Goal: Communication & Community: Ask a question

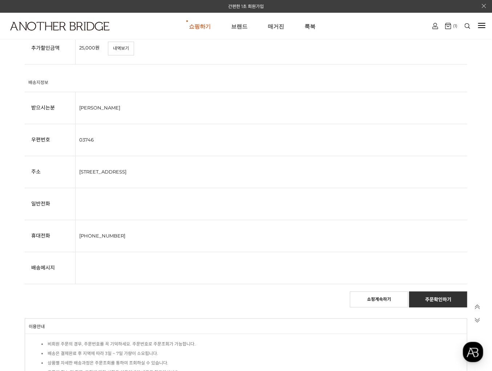
scroll to position [606, 0]
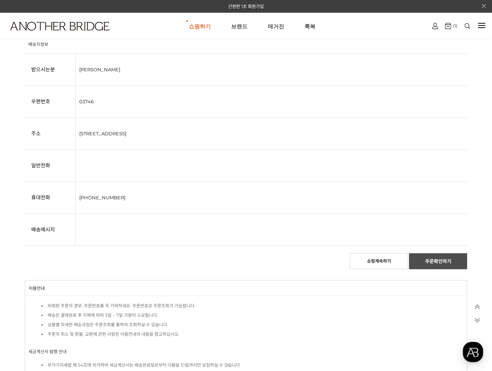
click at [448, 266] on link "주문확인하기" at bounding box center [438, 261] width 58 height 16
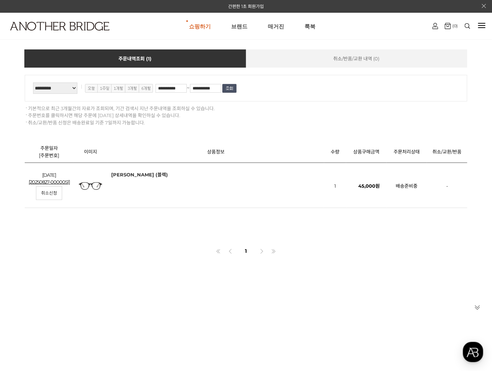
click at [135, 177] on link "슈베린 글라스 (블랙)" at bounding box center [139, 175] width 57 height 6
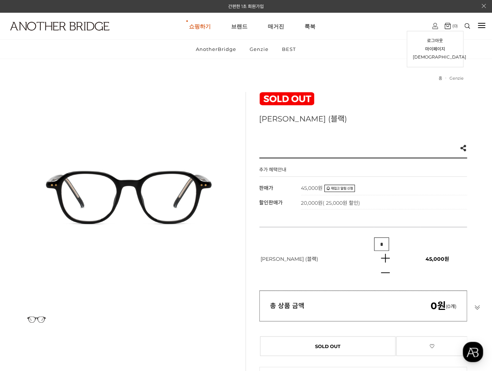
click at [435, 26] on img at bounding box center [436, 26] width 6 height 6
click at [432, 48] on link "마이페이지" at bounding box center [435, 49] width 44 height 8
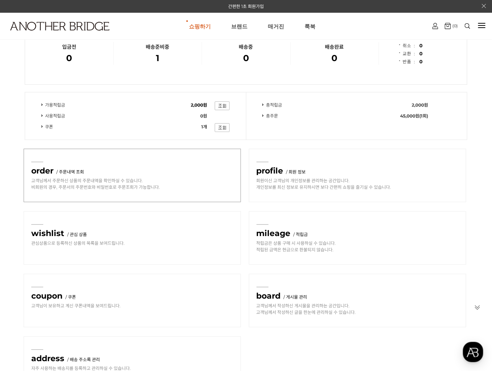
scroll to position [135, 0]
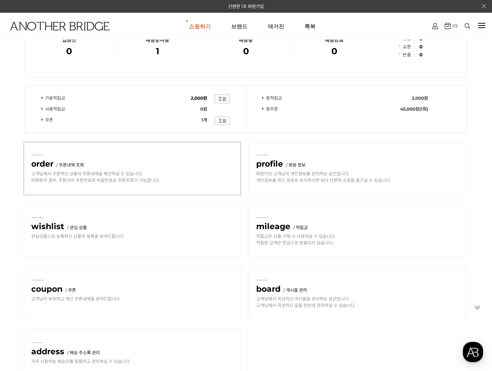
click at [132, 183] on link "고객님께서 주문하신 상품의 주문내역을 확인하실 수 있습니다. 비회원의 경우, 주문서의 주문번호와 비밀번호로 주문조회가 가능합니다." at bounding box center [95, 177] width 129 height 12
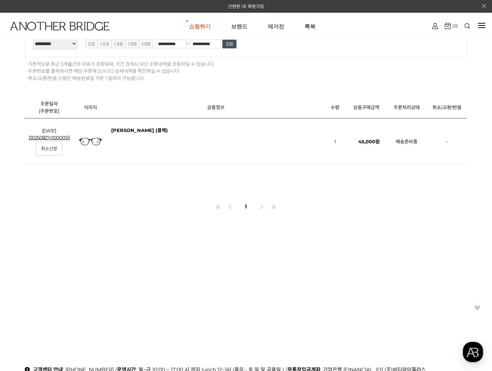
scroll to position [67, 0]
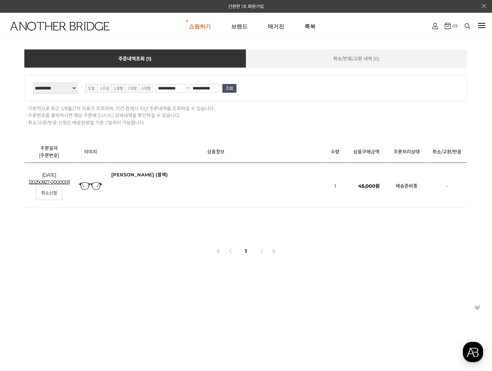
click at [137, 177] on link "[PERSON_NAME] (블랙)" at bounding box center [139, 175] width 57 height 6
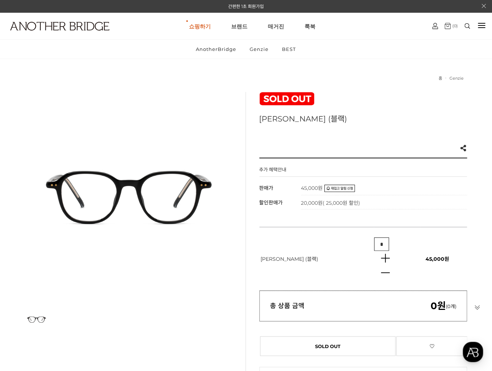
click at [450, 27] on img at bounding box center [448, 26] width 6 height 6
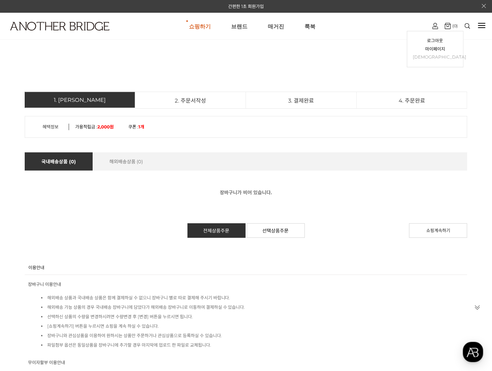
click at [436, 55] on link "[DEMOGRAPHIC_DATA]" at bounding box center [435, 57] width 44 height 8
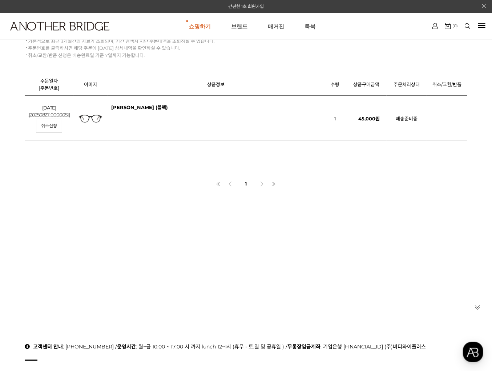
click at [50, 116] on link "[20250827-0000051]" at bounding box center [49, 115] width 41 height 6
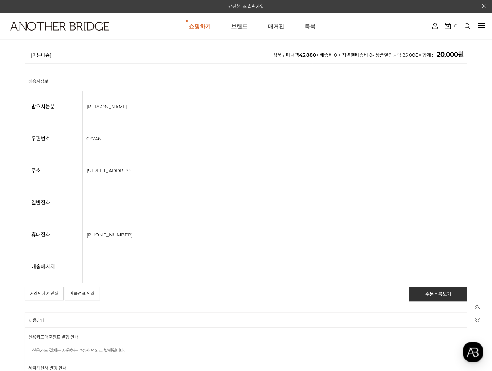
scroll to position [429, 0]
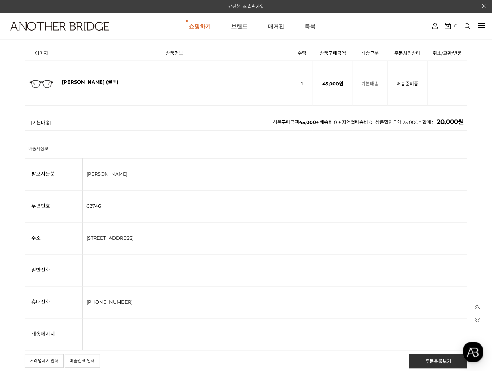
click at [483, 26] on div at bounding box center [482, 25] width 7 height 1
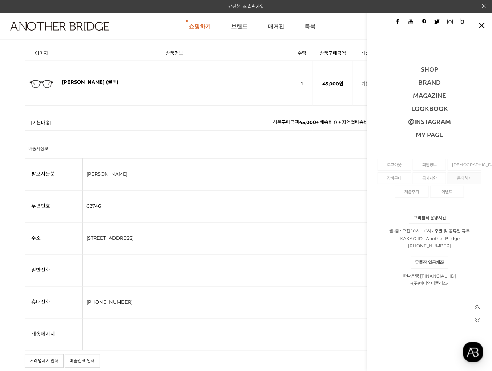
click at [462, 179] on link "문의하기" at bounding box center [464, 178] width 25 height 11
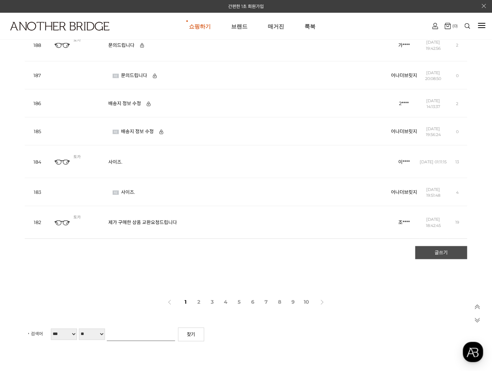
scroll to position [336, 0]
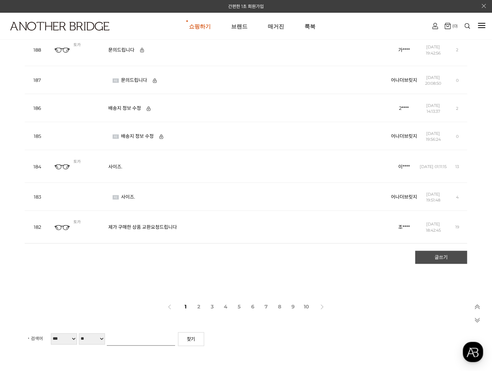
click at [439, 263] on link "글쓰기" at bounding box center [442, 257] width 52 height 13
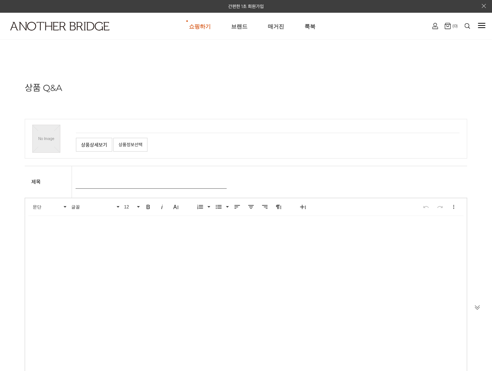
click at [141, 178] on input "text" at bounding box center [151, 182] width 151 height 13
type input "*********"
click at [87, 256] on body at bounding box center [246, 296] width 443 height 160
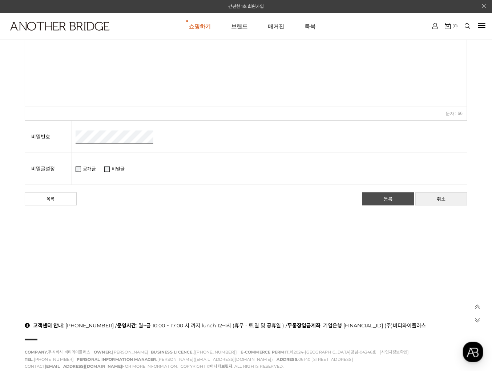
click at [386, 199] on link "등록" at bounding box center [389, 198] width 52 height 13
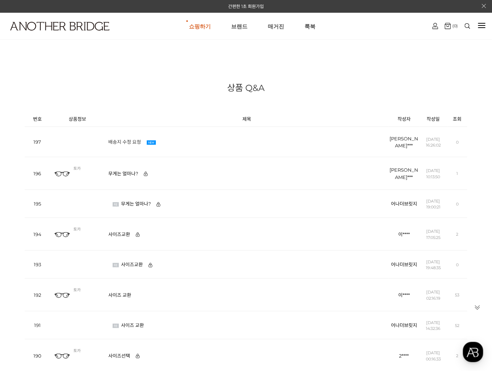
click at [133, 143] on link "배송지 수정 요청" at bounding box center [126, 142] width 36 height 6
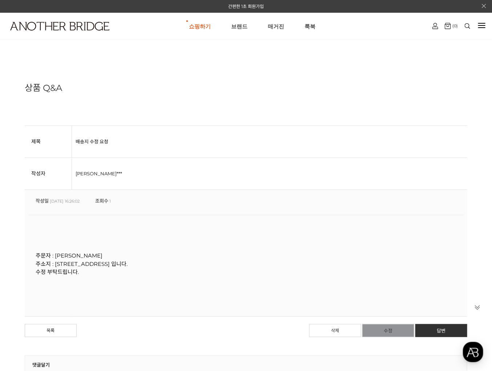
click at [382, 327] on link "수정" at bounding box center [389, 330] width 52 height 13
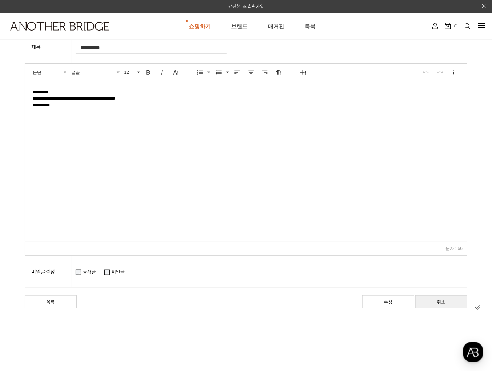
click at [113, 271] on label "비밀글" at bounding box center [118, 272] width 13 height 6
click at [397, 304] on link "수정" at bounding box center [389, 301] width 52 height 13
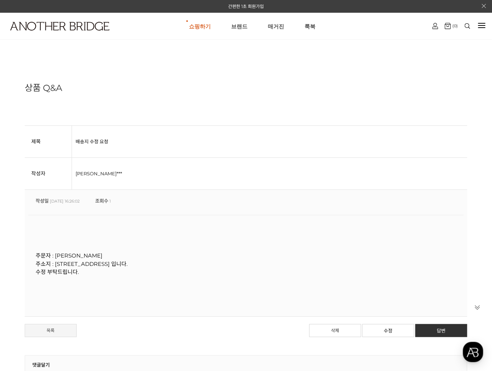
click at [73, 328] on link "목록" at bounding box center [51, 330] width 52 height 13
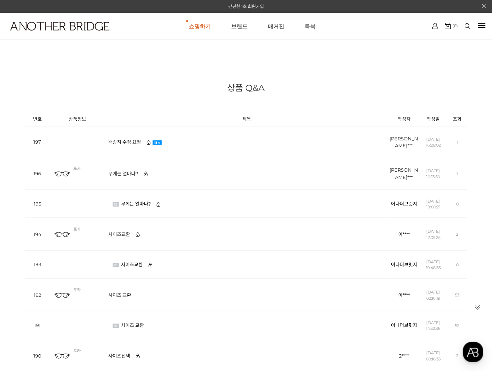
click at [310, 24] on link "룩북" at bounding box center [310, 26] width 11 height 26
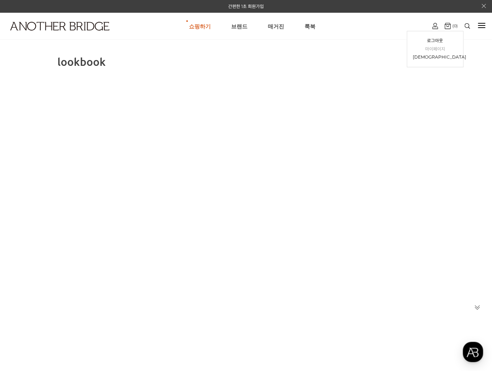
click at [439, 48] on link "마이페이지" at bounding box center [435, 49] width 44 height 8
